Goal: Information Seeking & Learning: Stay updated

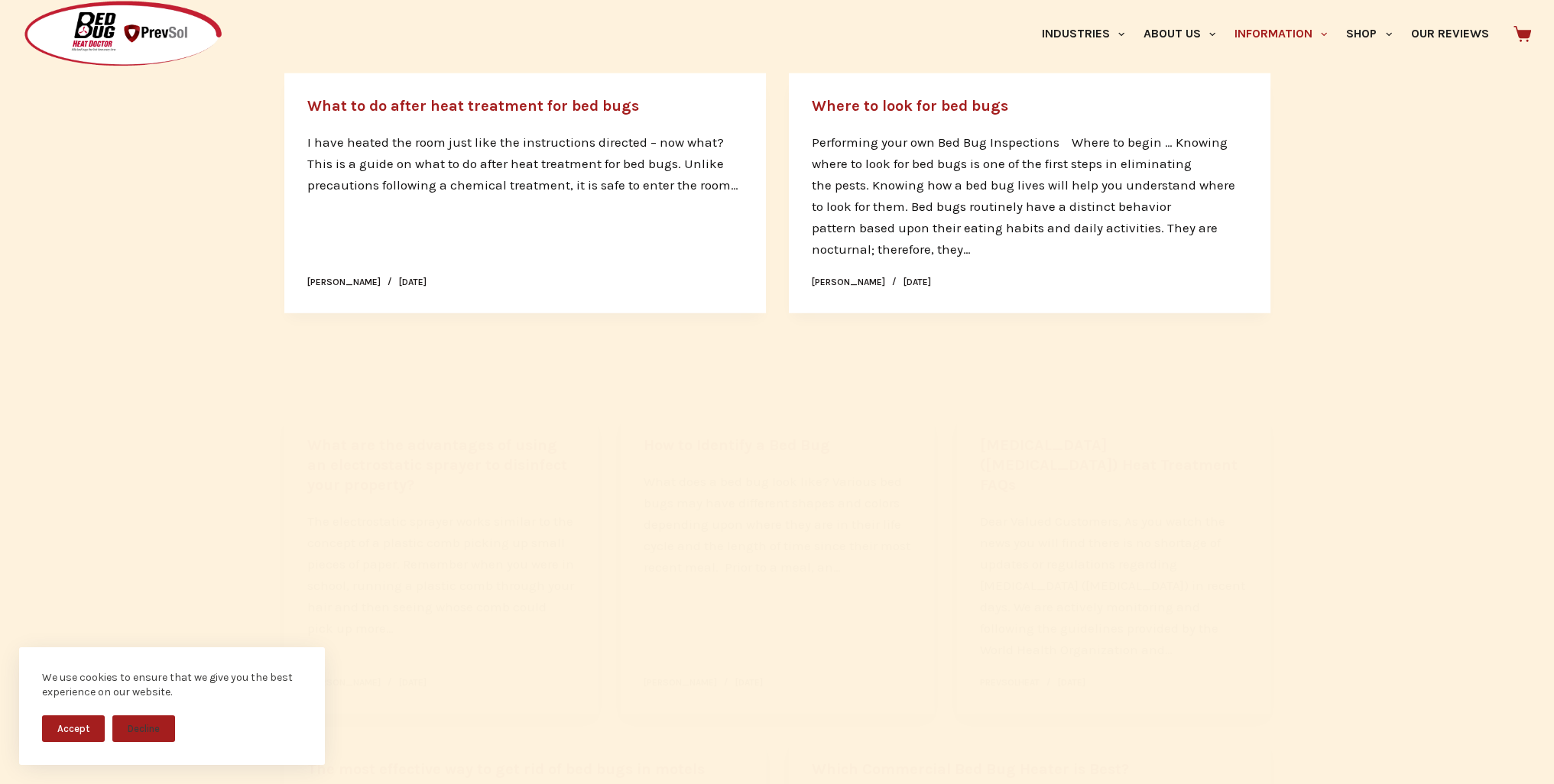
scroll to position [6428, 0]
